Goal: Transaction & Acquisition: Obtain resource

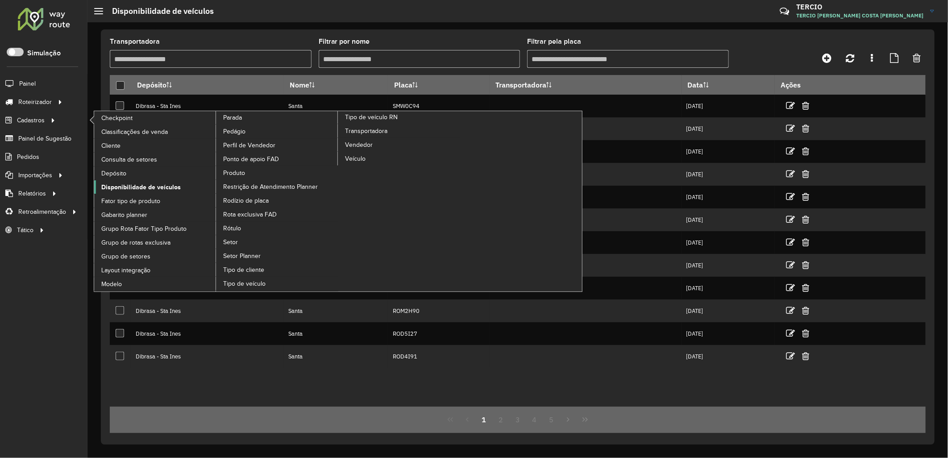
click at [168, 185] on span "Disponibilidade de veículos" at bounding box center [140, 187] width 79 height 9
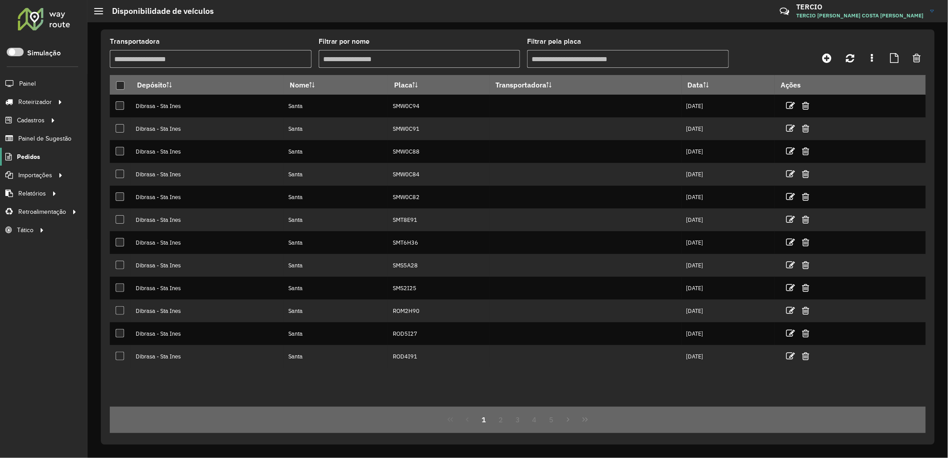
click at [20, 150] on link "Pedidos" at bounding box center [20, 157] width 40 height 18
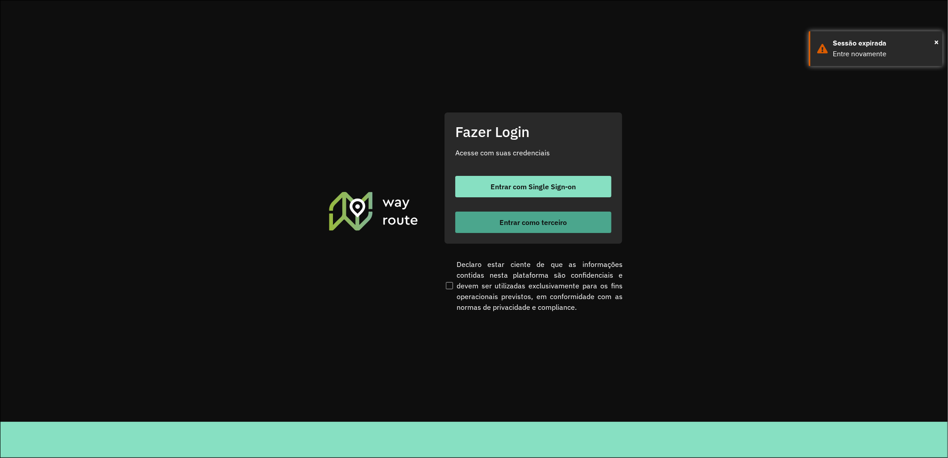
click at [568, 218] on button "Entrar como terceiro" at bounding box center [533, 222] width 156 height 21
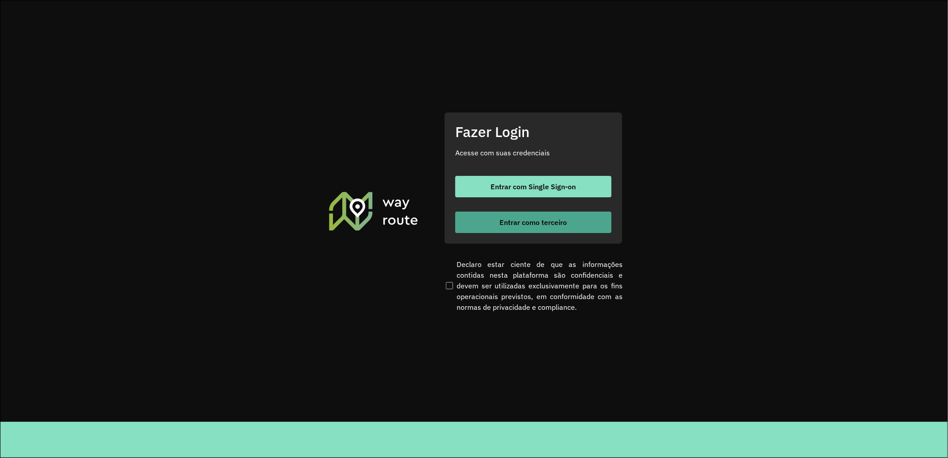
click at [564, 219] on span "Entrar como terceiro" at bounding box center [533, 222] width 67 height 7
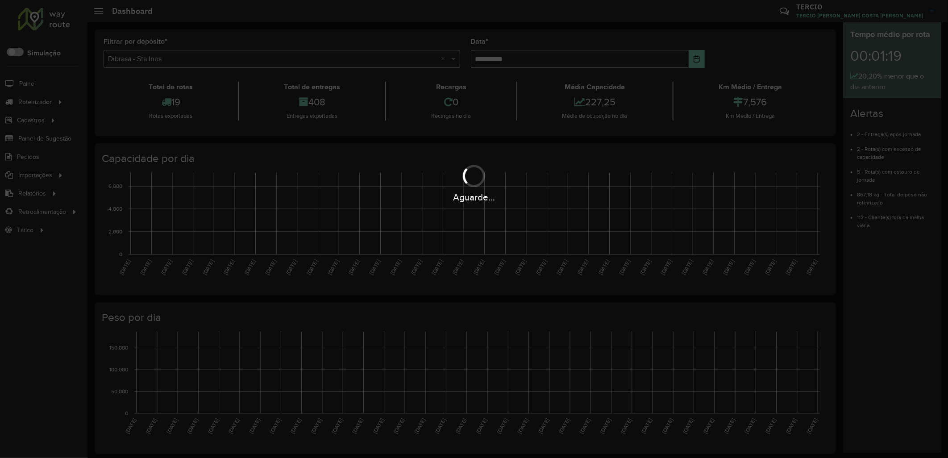
click at [642, 156] on h4 "Capacidade por dia" at bounding box center [465, 158] width 726 height 13
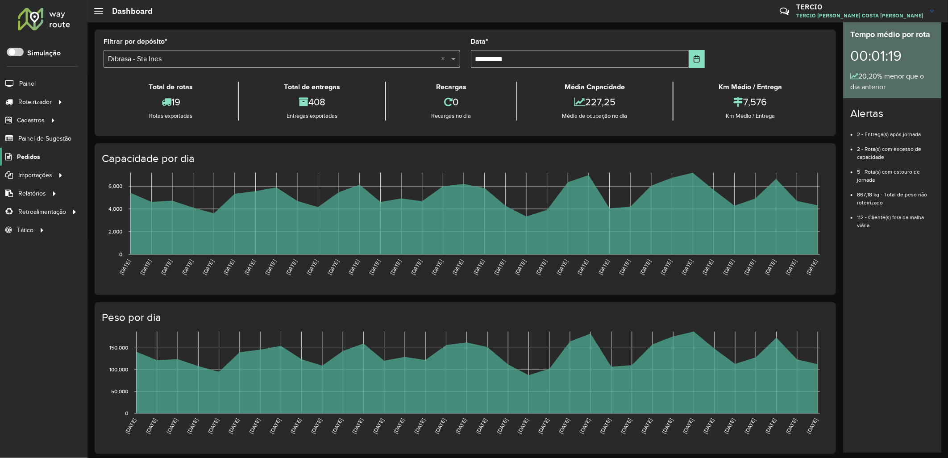
click at [25, 161] on span "Pedidos" at bounding box center [28, 156] width 23 height 9
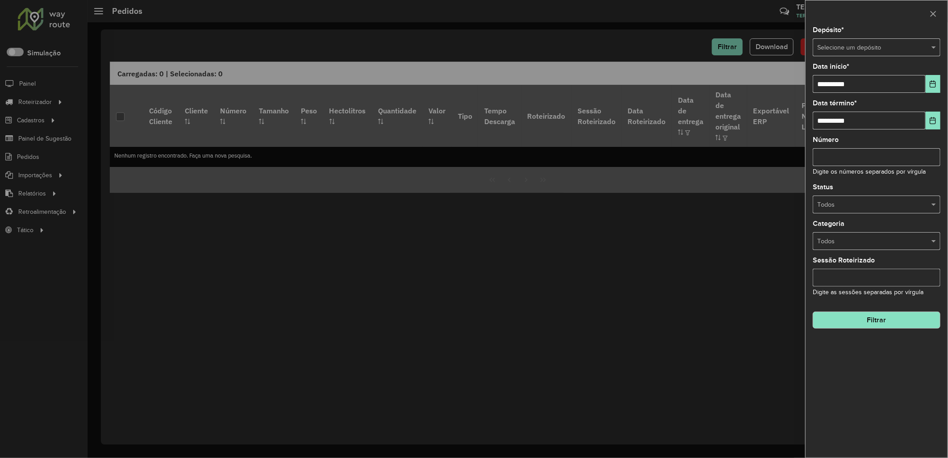
click at [864, 63] on div "**********" at bounding box center [877, 242] width 142 height 431
click at [860, 57] on div "**********" at bounding box center [877, 242] width 142 height 431
drag, startPoint x: 844, startPoint y: 49, endPoint x: 852, endPoint y: 50, distance: 7.6
click at [852, 50] on input "text" at bounding box center [868, 48] width 101 height 10
click at [849, 76] on div "Dibrasa" at bounding box center [877, 73] width 127 height 14
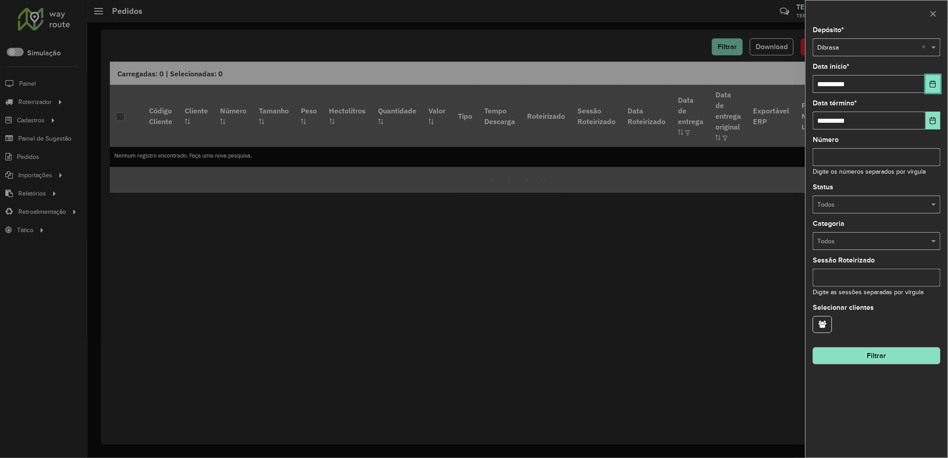
click at [936, 87] on icon "Choose Date" at bounding box center [933, 83] width 7 height 7
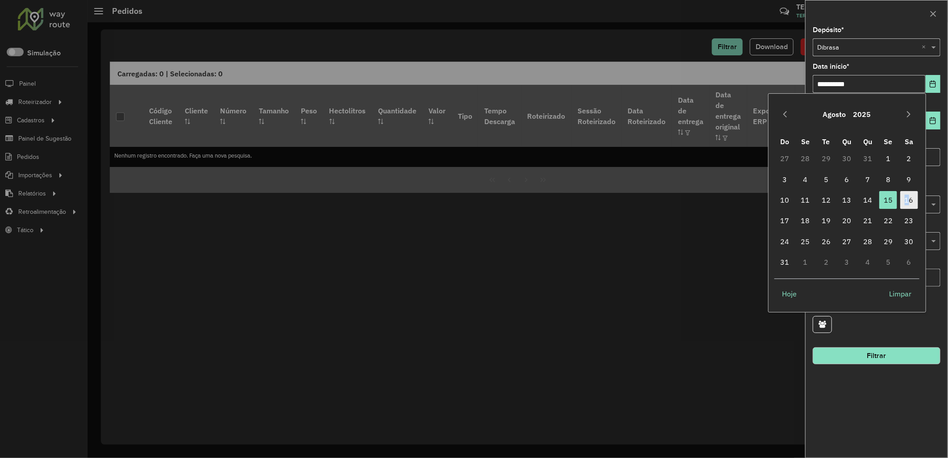
click at [911, 195] on span "16" at bounding box center [910, 200] width 18 height 18
type input "**********"
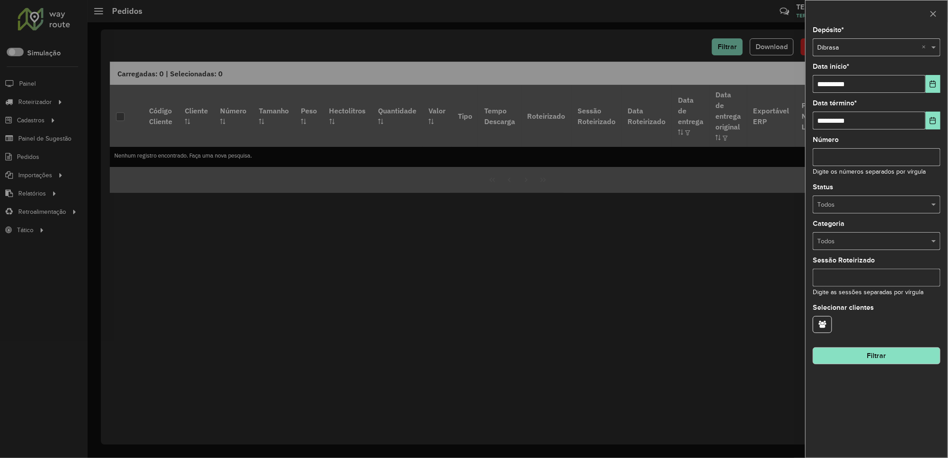
click at [865, 367] on div "**********" at bounding box center [877, 242] width 142 height 431
click at [869, 354] on button "Filtrar" at bounding box center [877, 355] width 128 height 17
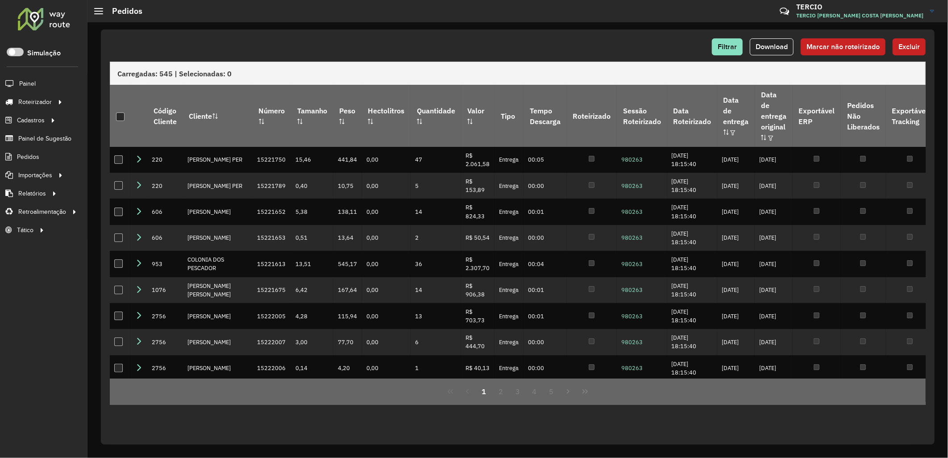
click at [775, 51] on button "Download" at bounding box center [772, 46] width 44 height 17
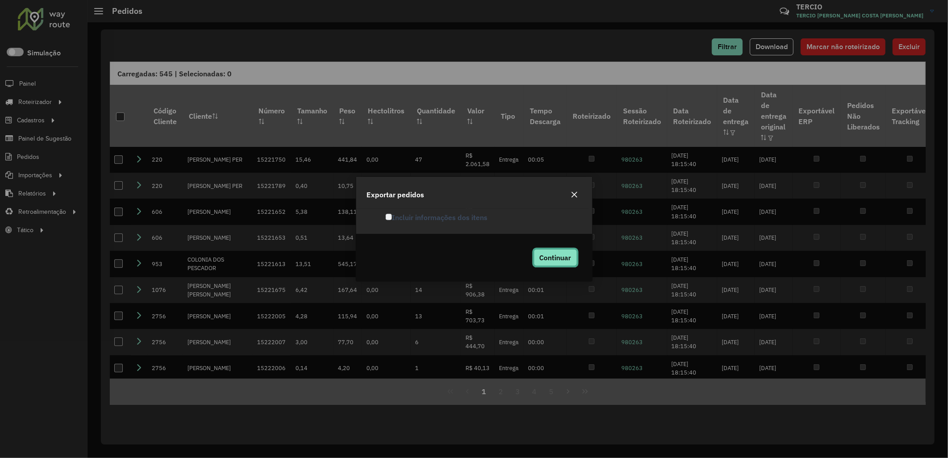
click at [569, 249] on button "Continuar" at bounding box center [555, 257] width 43 height 17
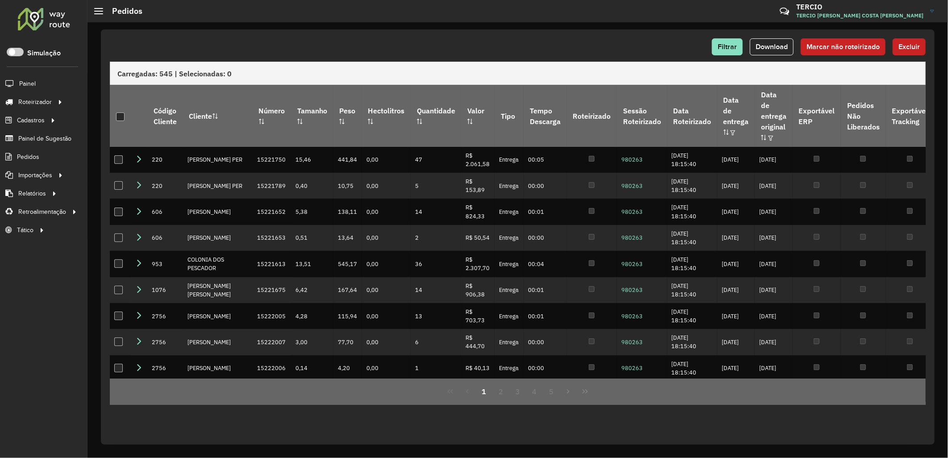
click at [667, 33] on div "Filtrar Download Marcar não roteirizado Excluir Carregadas: 545 | Selecionadas:…" at bounding box center [518, 236] width 834 height 415
click at [722, 43] on span "Filtrar" at bounding box center [727, 47] width 19 height 8
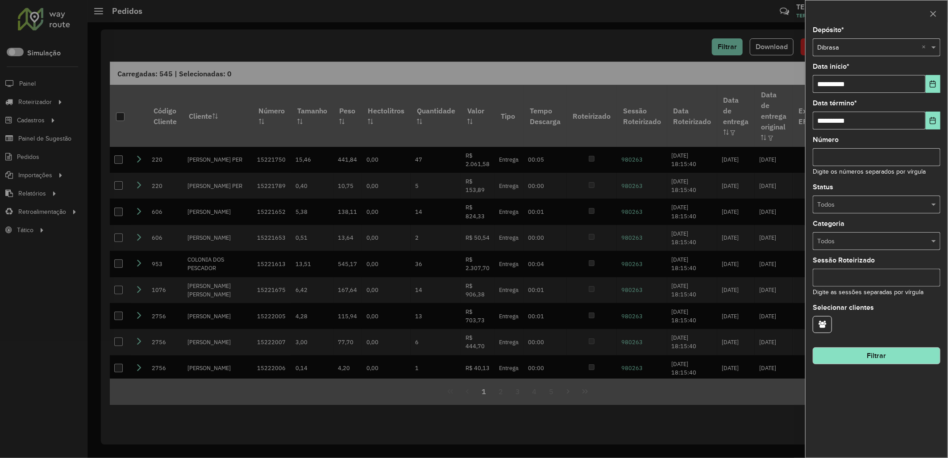
click at [854, 200] on input "text" at bounding box center [868, 205] width 101 height 10
click at [843, 239] on div "Não roteirizado" at bounding box center [877, 245] width 127 height 14
click at [848, 351] on button "Filtrar" at bounding box center [877, 355] width 128 height 17
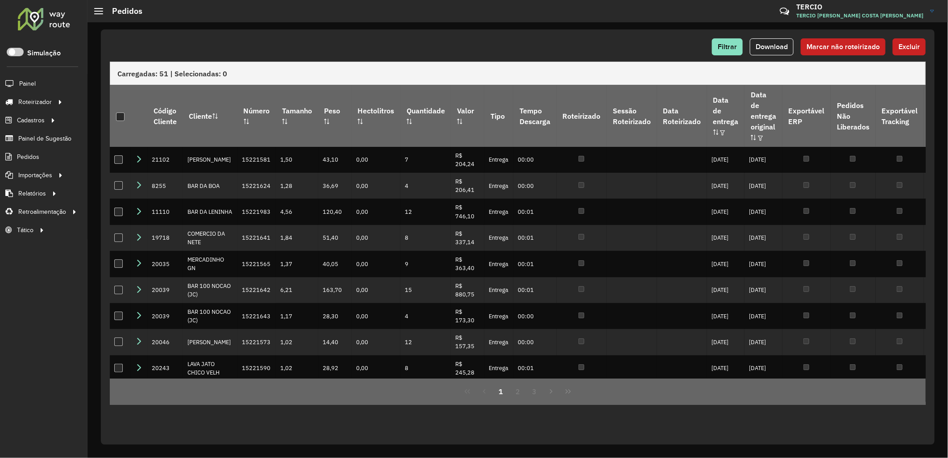
click at [780, 37] on div "Filtrar Download Marcar não roteirizado Excluir Carregadas: 51 | Selecionadas: …" at bounding box center [518, 236] width 834 height 415
click at [779, 47] on span "Download" at bounding box center [772, 47] width 32 height 8
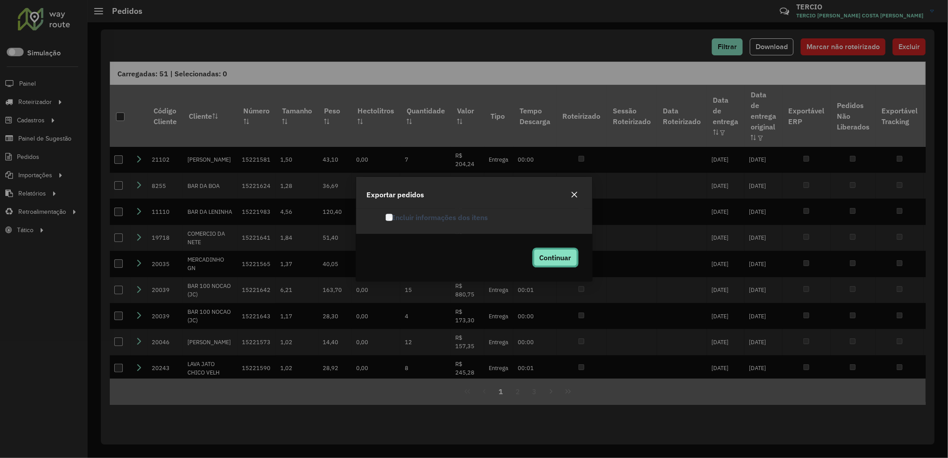
click at [559, 262] on span "Continuar" at bounding box center [556, 257] width 32 height 9
